Goal: Task Accomplishment & Management: Use online tool/utility

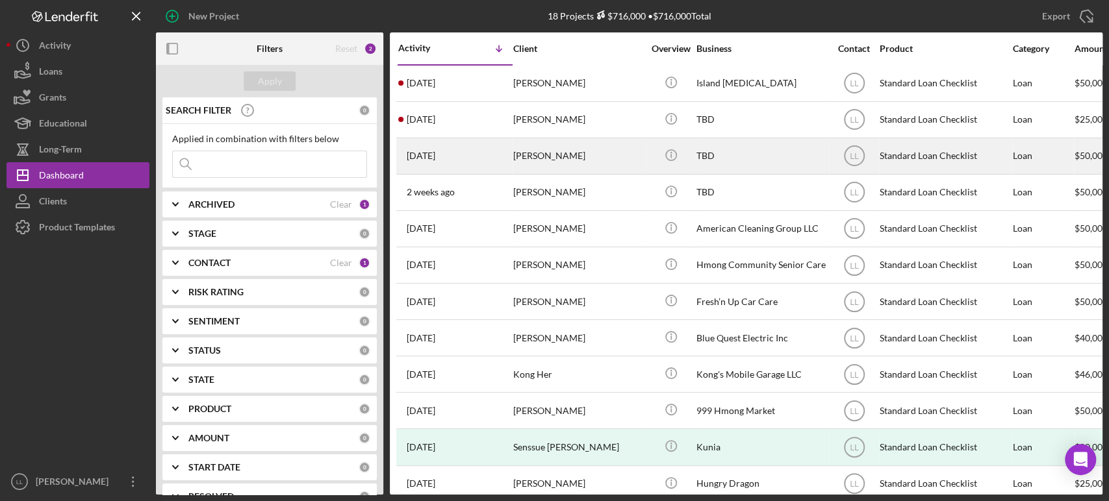
click at [483, 163] on div "[DATE] [PERSON_NAME]" at bounding box center [455, 156] width 114 height 34
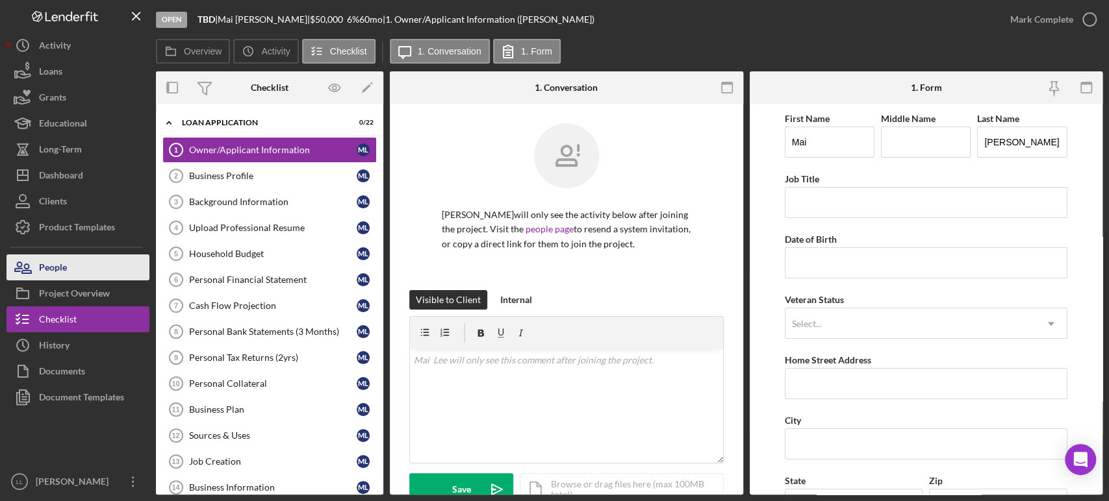
click at [120, 273] on button "People" at bounding box center [77, 268] width 143 height 26
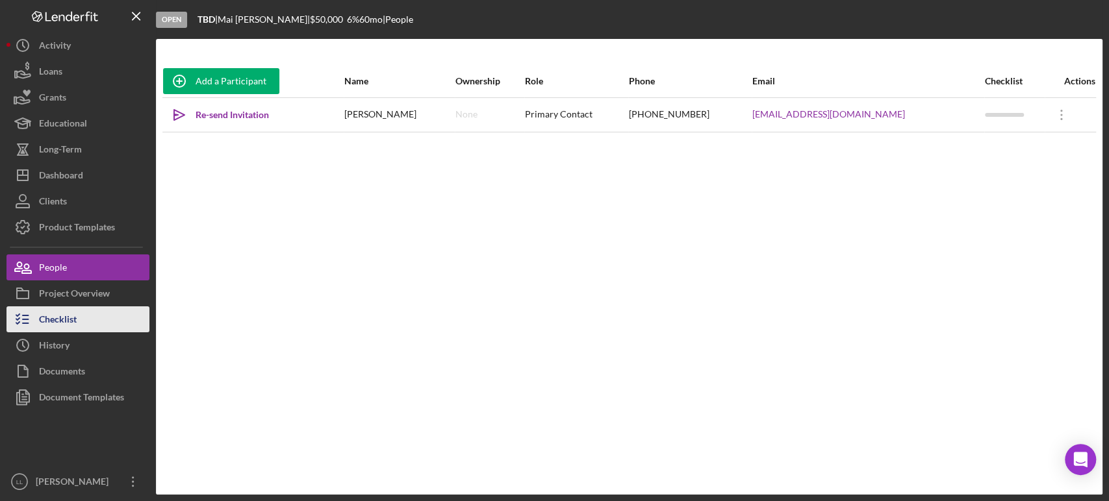
click at [62, 313] on div "Checklist" at bounding box center [58, 321] width 38 height 29
